Goal: Check status: Check status

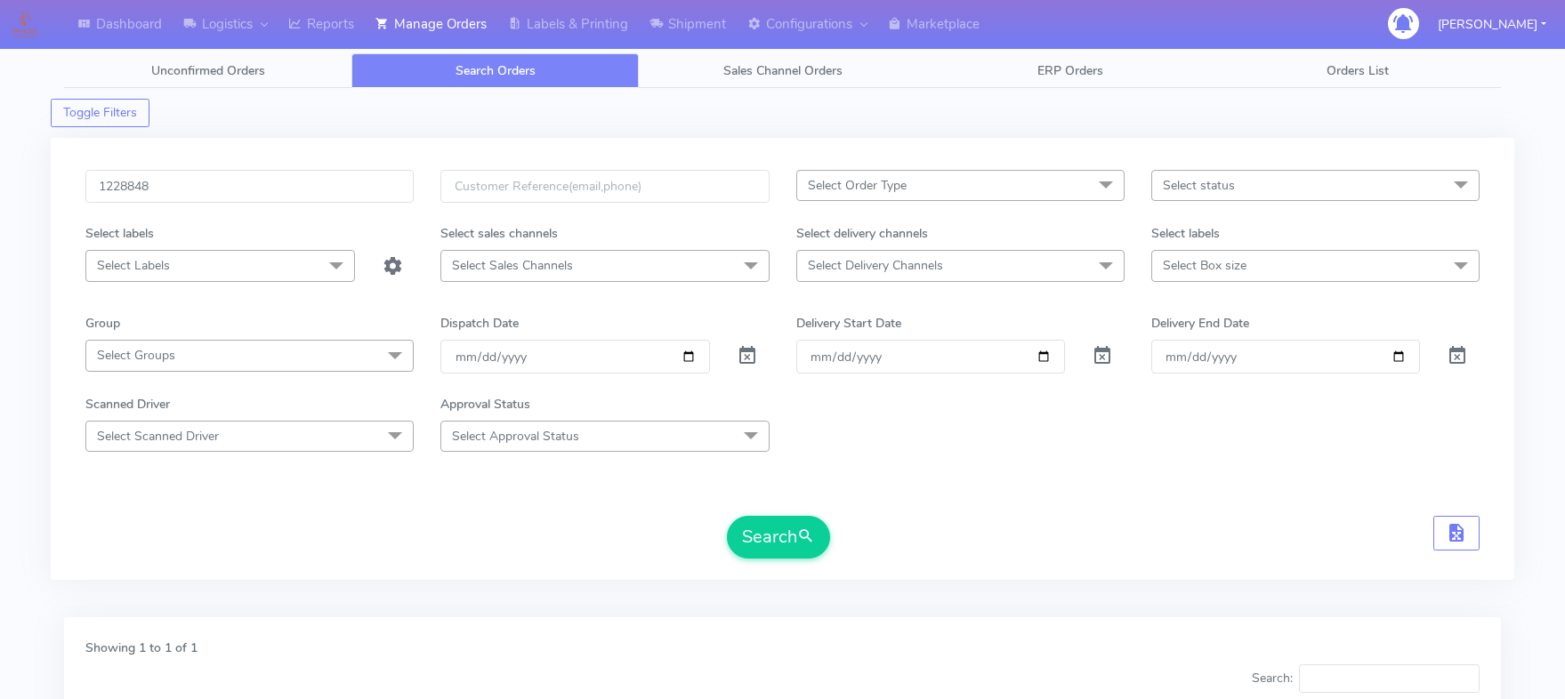
click at [137, 187] on input "1228848" at bounding box center [249, 186] width 328 height 33
type input "1620696"
click at [727, 516] on button "Search" at bounding box center [778, 537] width 103 height 43
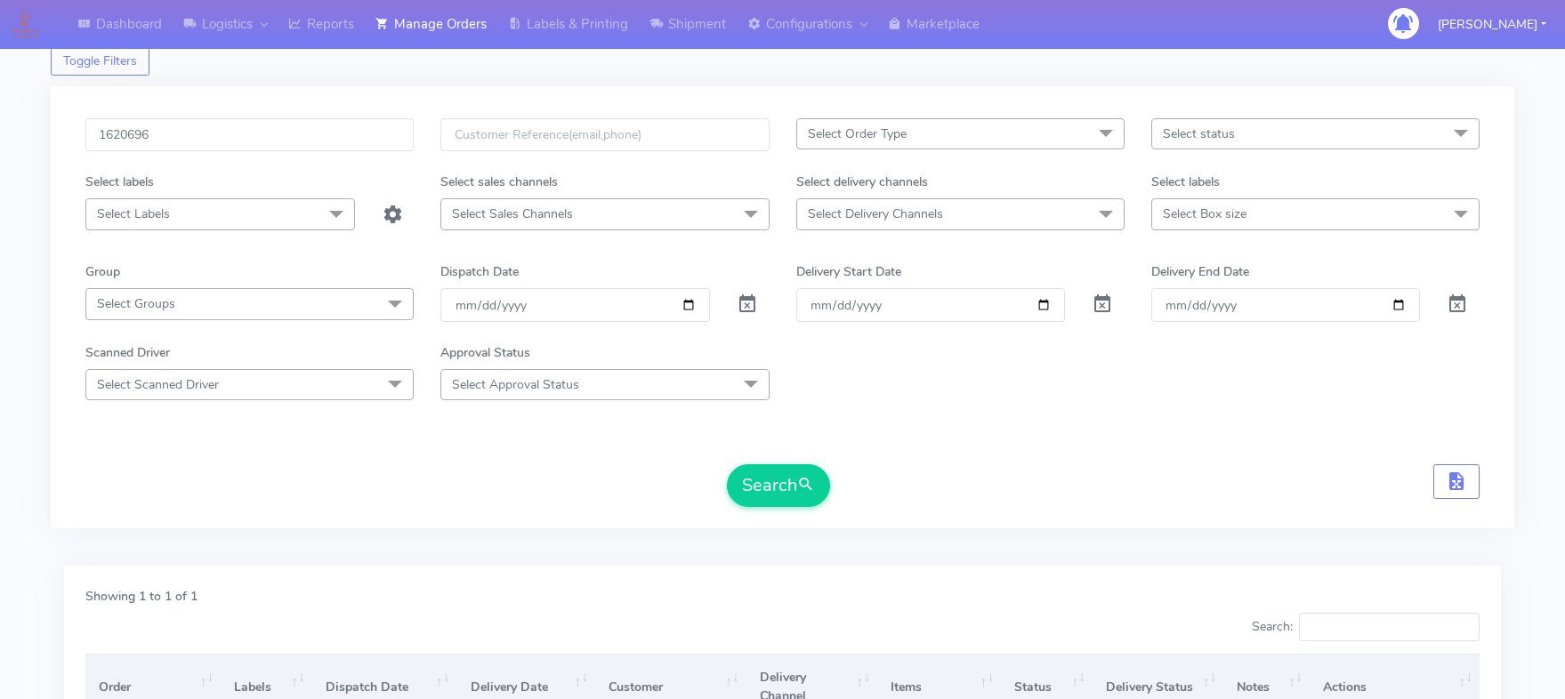
scroll to position [197, 0]
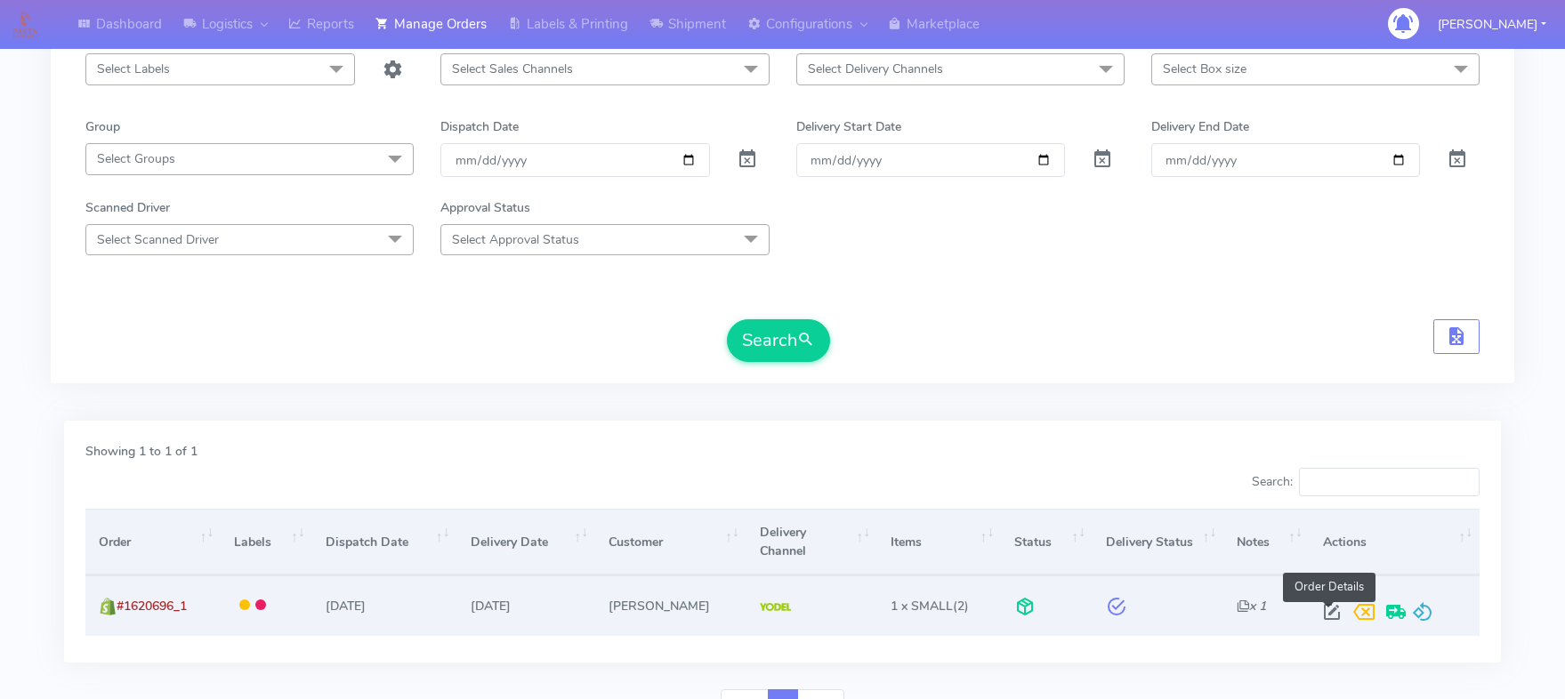
click at [1323, 616] on span at bounding box center [1332, 616] width 32 height 17
select select "5"
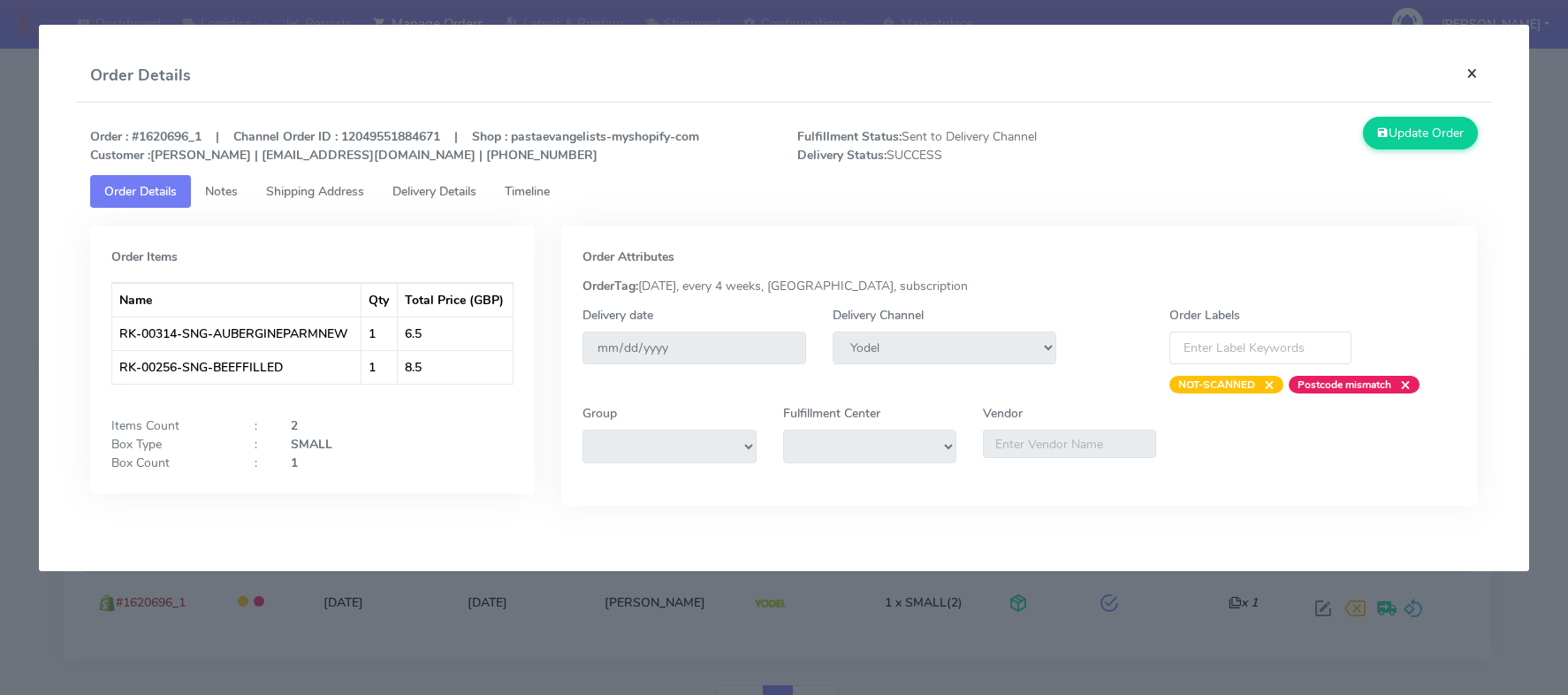
click at [1484, 66] on button "×" at bounding box center [1472, 73] width 40 height 47
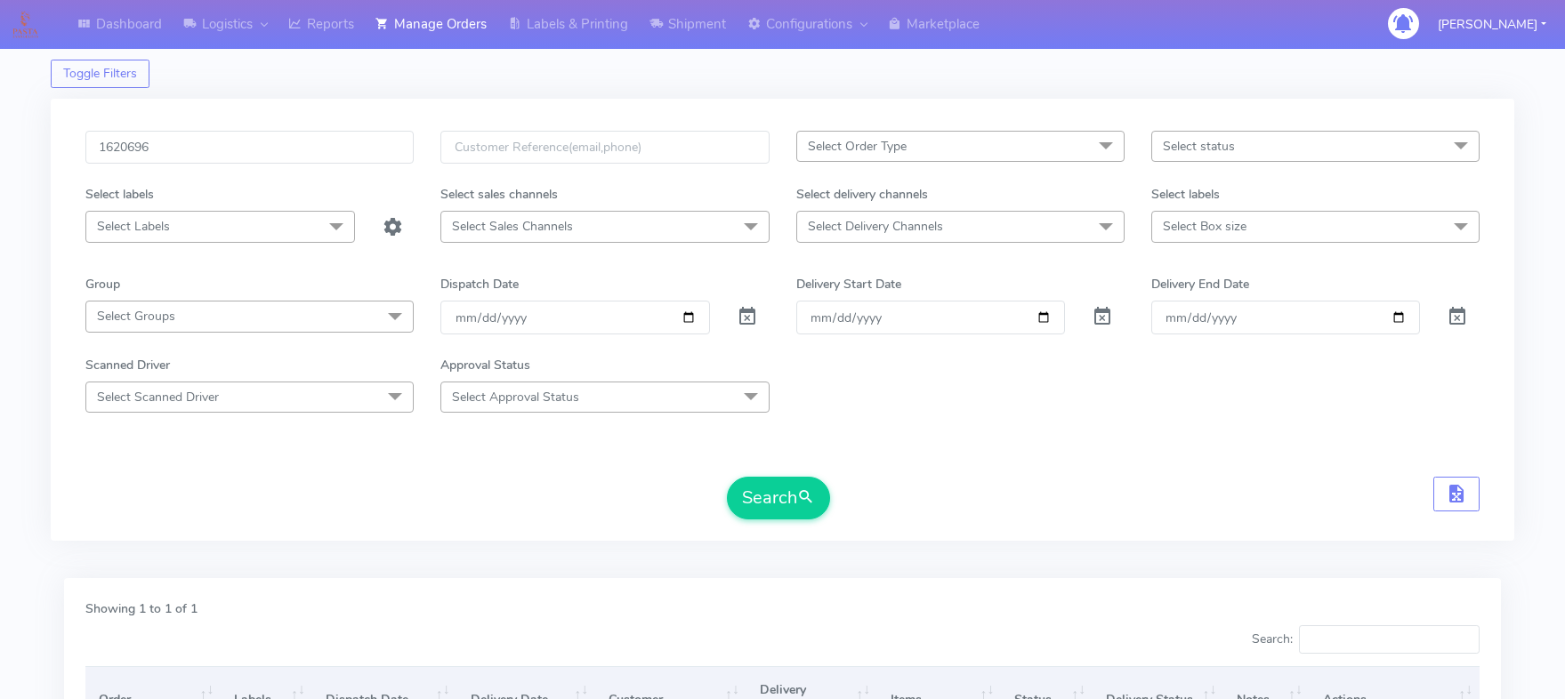
scroll to position [0, 0]
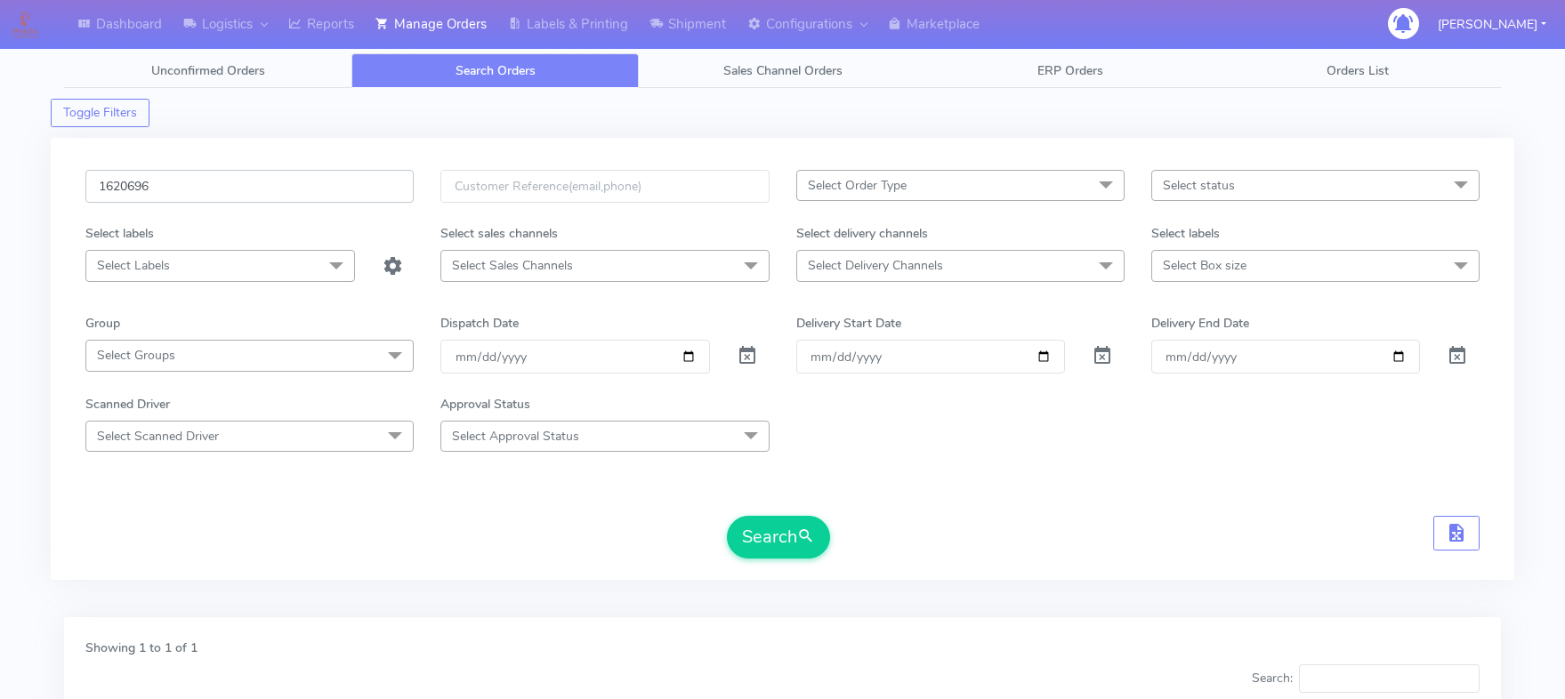
click at [143, 196] on input "1620696" at bounding box center [249, 186] width 328 height 33
paste input "text"
type input "1620696"
click at [727, 516] on button "Search" at bounding box center [778, 537] width 103 height 43
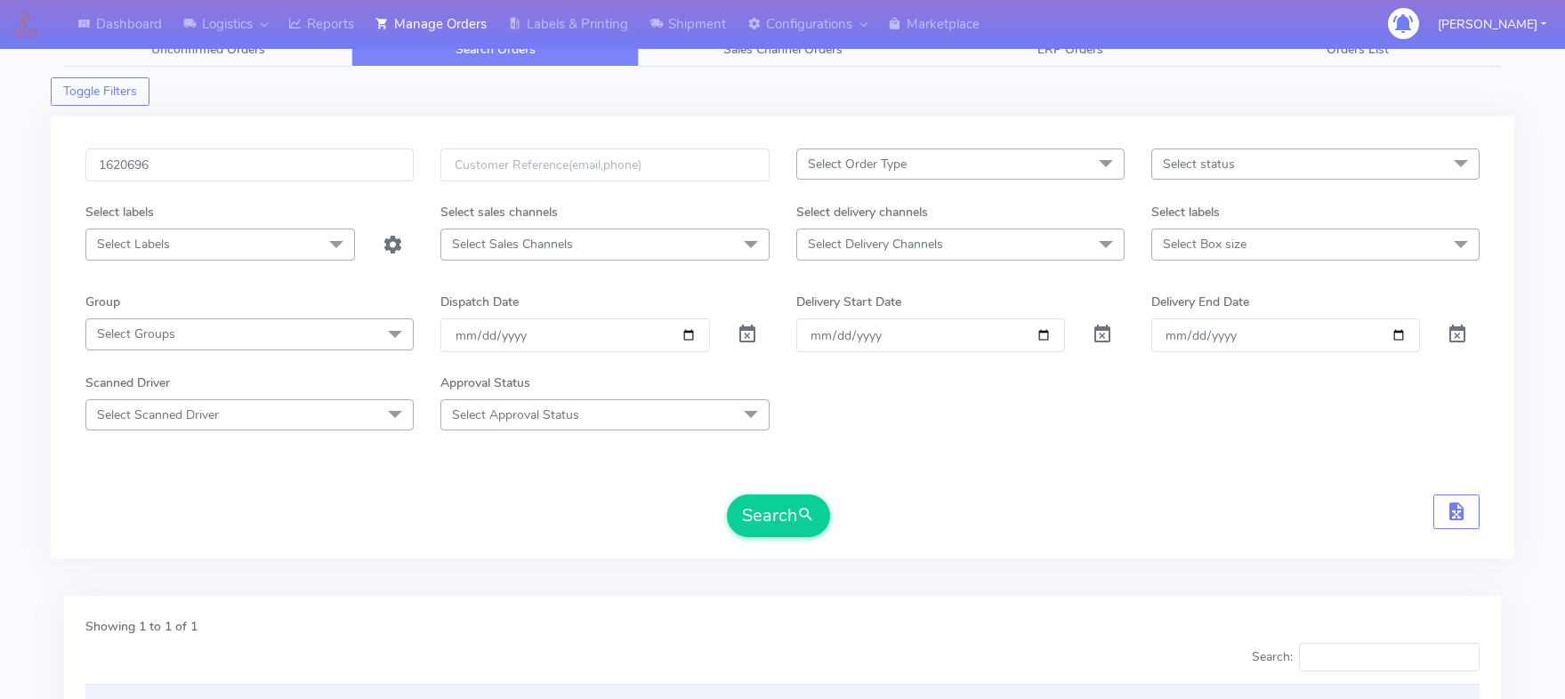
scroll to position [197, 0]
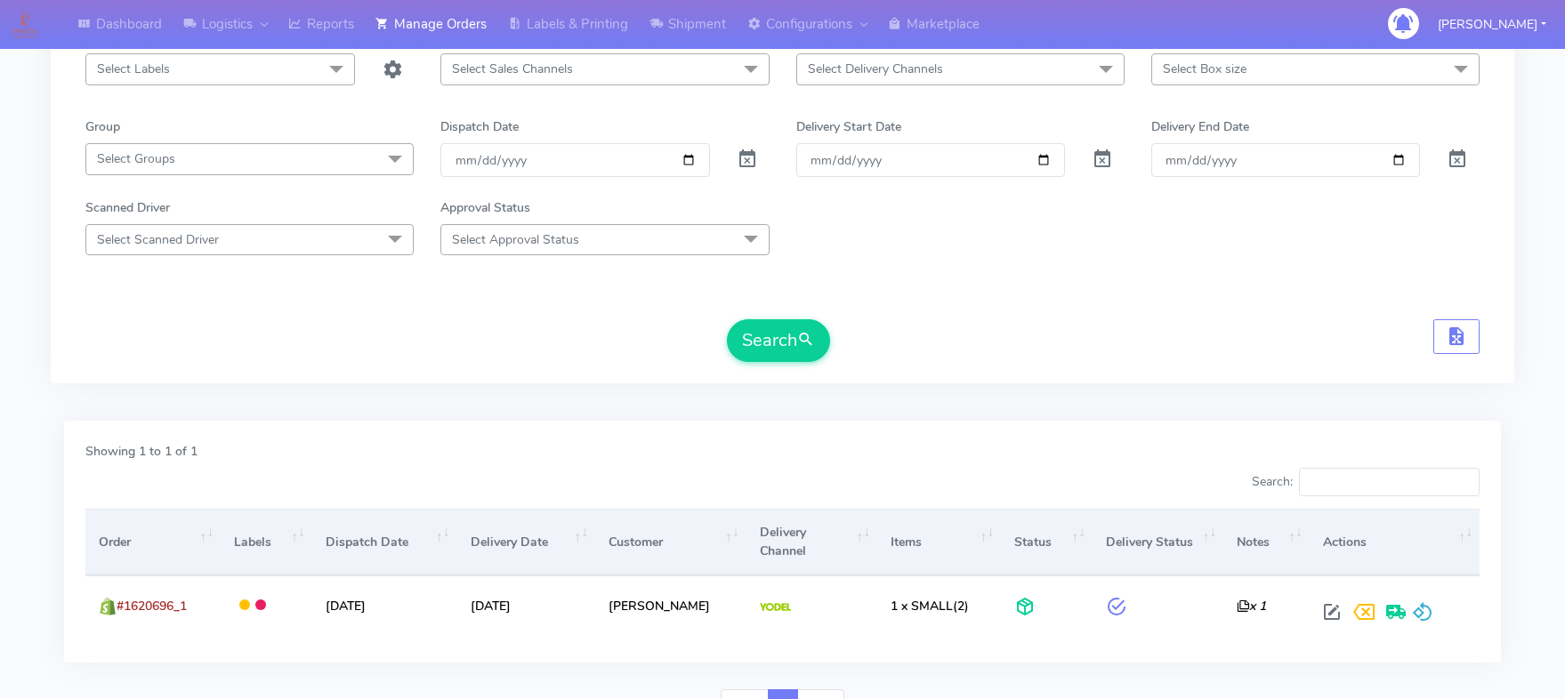
drag, startPoint x: 28, startPoint y: 450, endPoint x: 55, endPoint y: 447, distance: 26.8
click at [28, 450] on div "Dashboard Logistics London Logistics Reports Manage Orders Labels & Printing Sh…" at bounding box center [782, 284] width 1565 height 899
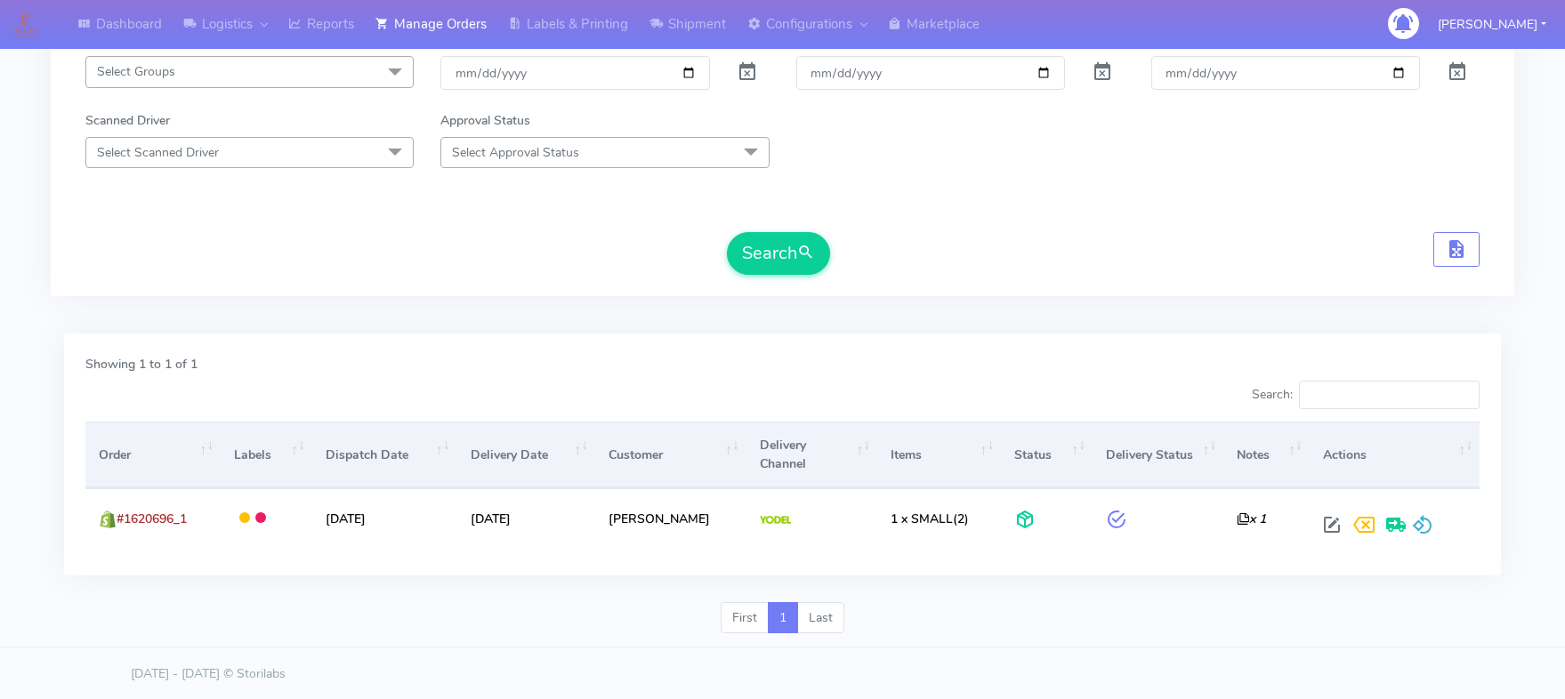
scroll to position [286, 0]
